Goal: Register for event/course

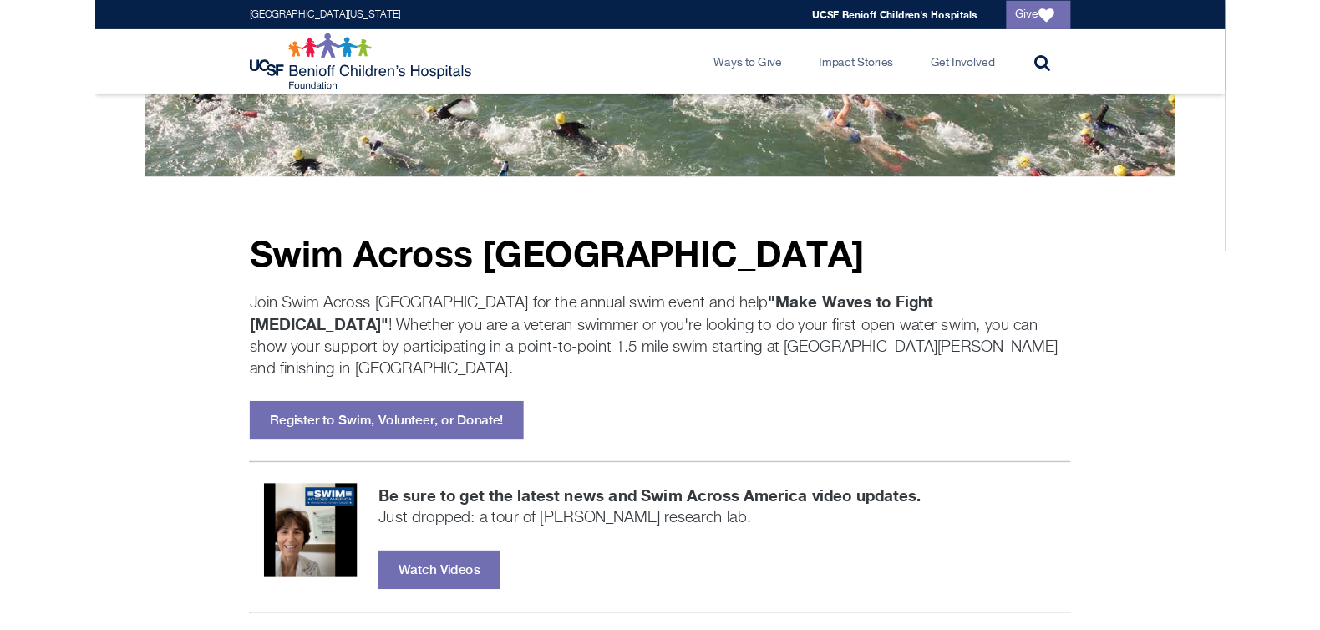
scroll to position [134, 0]
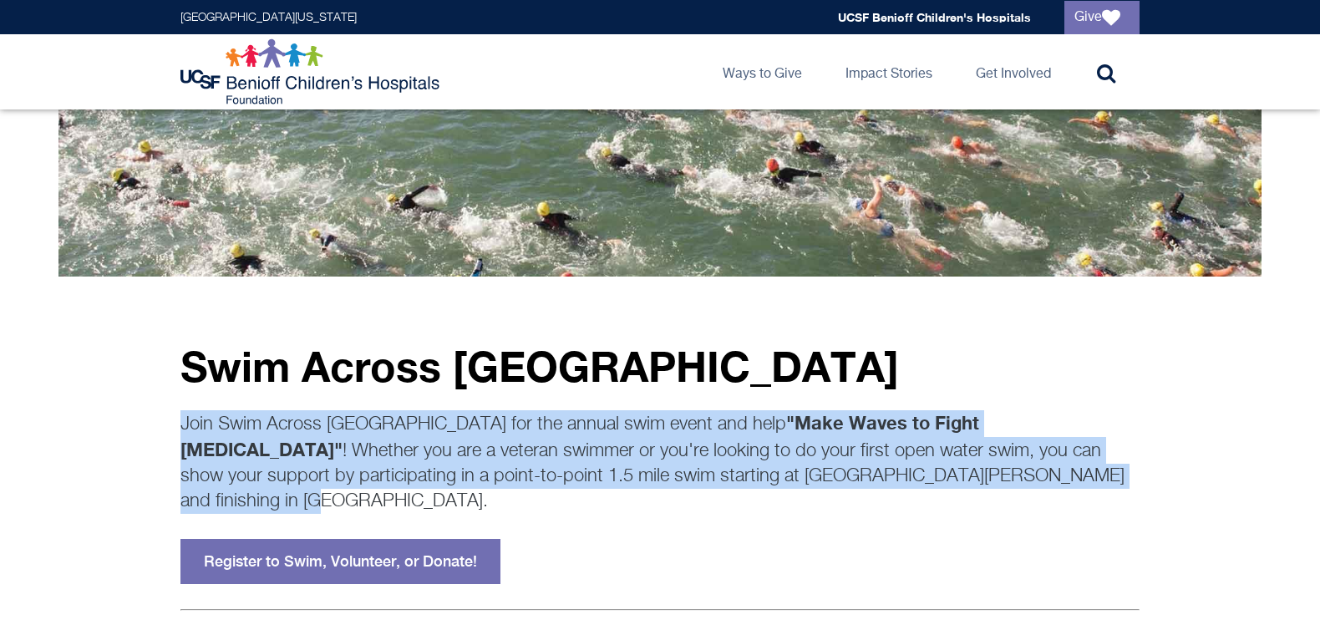
drag, startPoint x: 859, startPoint y: 475, endPoint x: 168, endPoint y: 432, distance: 692.9
click at [168, 432] on div "Swim Across America Join Swim Across America for the annual swim event and help…" at bounding box center [659, 463] width 989 height 241
click at [485, 408] on div "Swim Across America Join Swim Across America for the annual swim event and help…" at bounding box center [659, 463] width 989 height 241
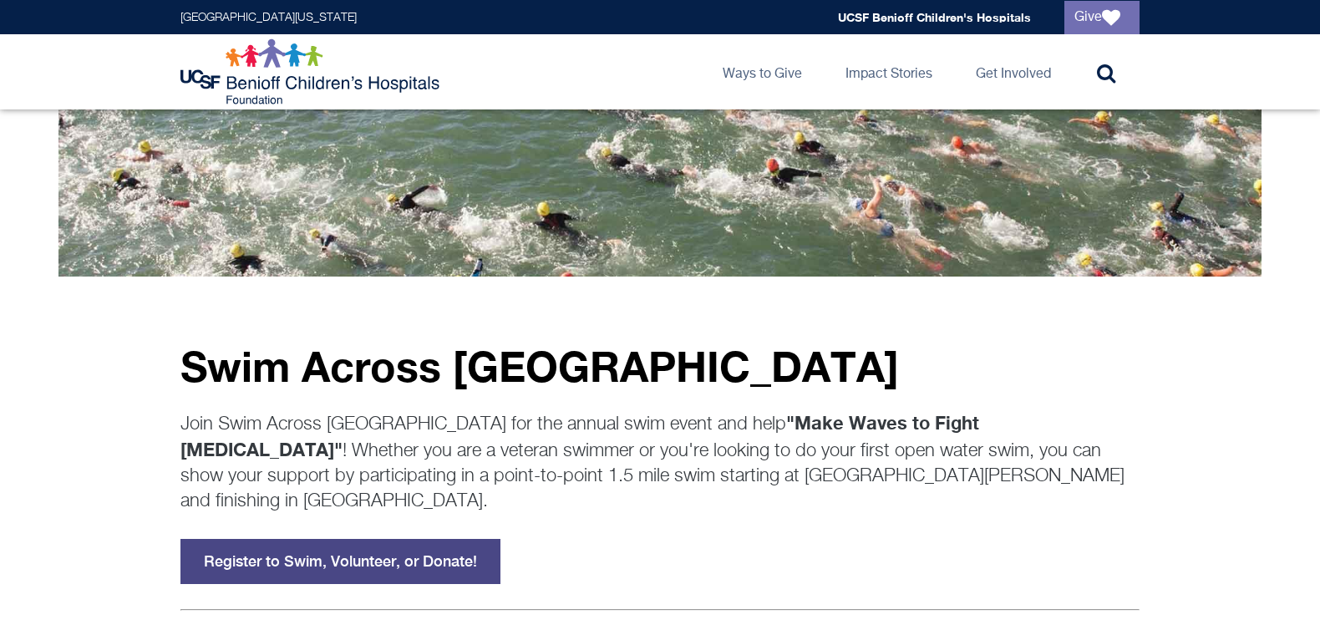
click at [363, 539] on link "Register to Swim, Volunteer, or Donate!" at bounding box center [340, 561] width 320 height 45
